Goal: Task Accomplishment & Management: Manage account settings

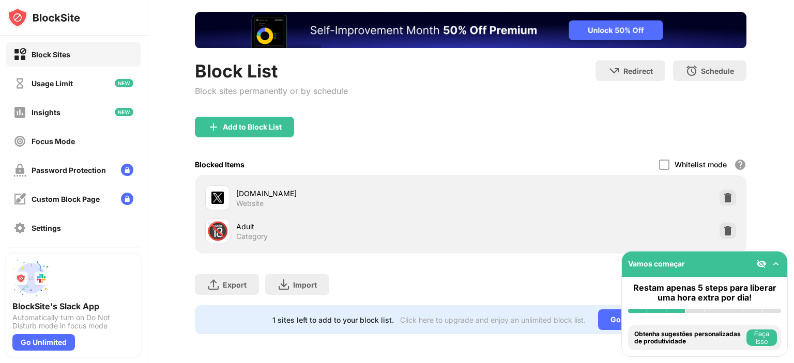
click at [709, 187] on div "[DOMAIN_NAME] Website" at bounding box center [470, 197] width 539 height 33
click at [724, 193] on img at bounding box center [728, 198] width 10 height 10
